Goal: Find specific page/section: Find specific page/section

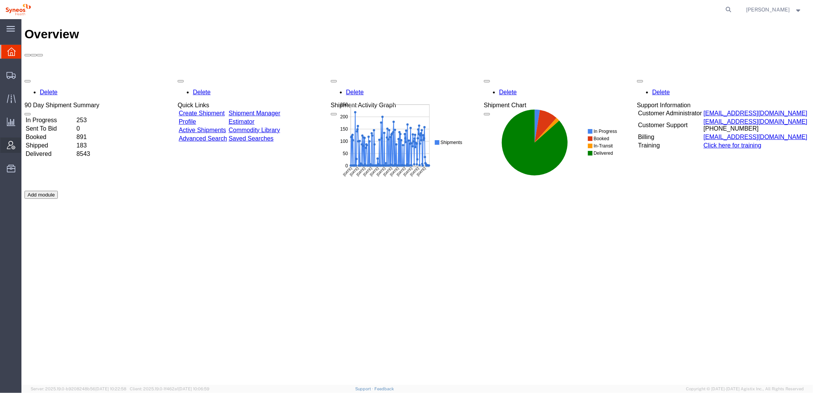
click at [14, 141] on icon at bounding box center [11, 145] width 8 height 8
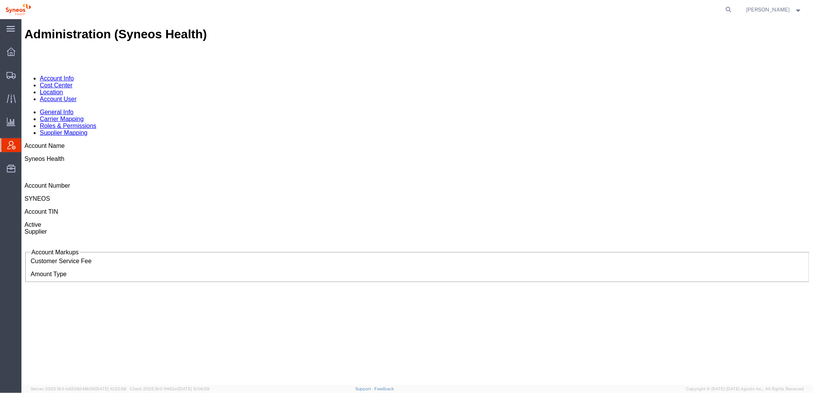
click at [76, 95] on link "Account User" at bounding box center [57, 98] width 37 height 7
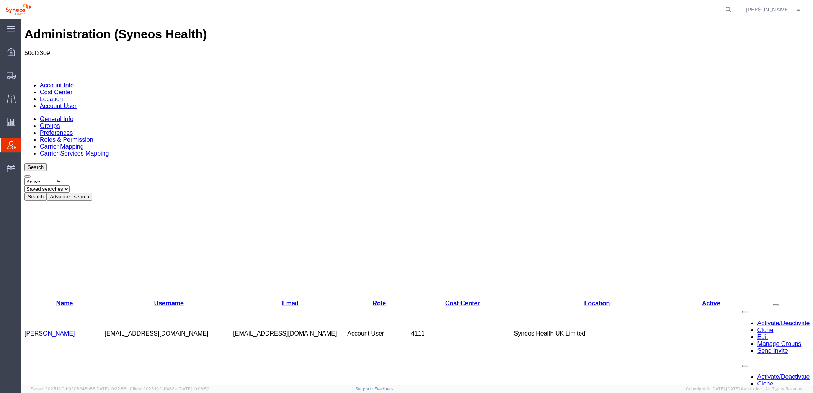
click at [92, 192] on button "Advanced search" at bounding box center [69, 196] width 46 height 8
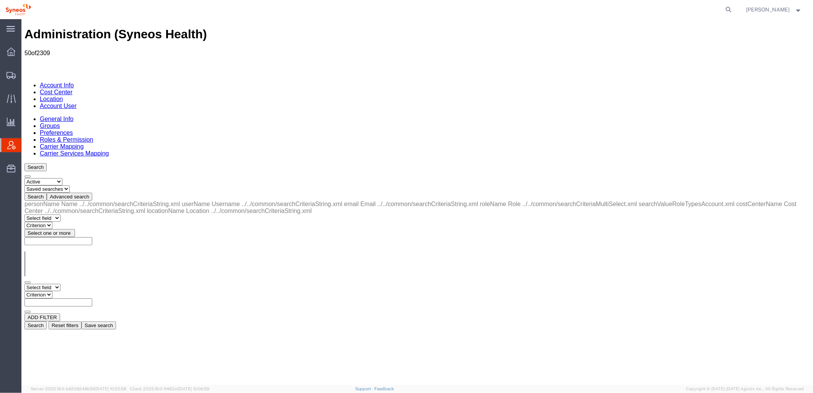
click at [58, 283] on select "Select field Cost Center Email Location Name Role Username" at bounding box center [42, 286] width 36 height 7
select select "locationName"
click at [24, 283] on select "Select field Cost Center Email Location Name Role Username" at bounding box center [42, 286] width 36 height 7
click at [70, 290] on select "Criterion contains does not contain is is blank is not blank starts with" at bounding box center [47, 293] width 46 height 7
select select "contains"
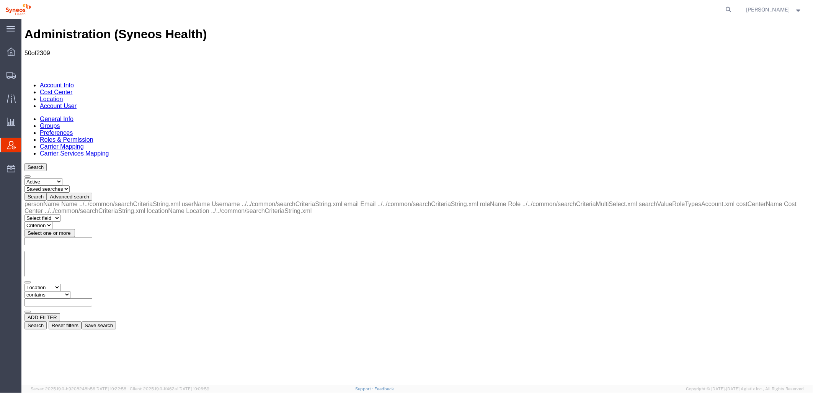
click at [70, 290] on select "Criterion contains does not contain is is blank is not blank starts with" at bounding box center [47, 293] width 46 height 7
click at [92, 298] on input "text" at bounding box center [58, 302] width 68 height 8
type input "zdnu"
click at [46, 321] on button "Search" at bounding box center [35, 325] width 22 height 8
